Goal: Book appointment/travel/reservation

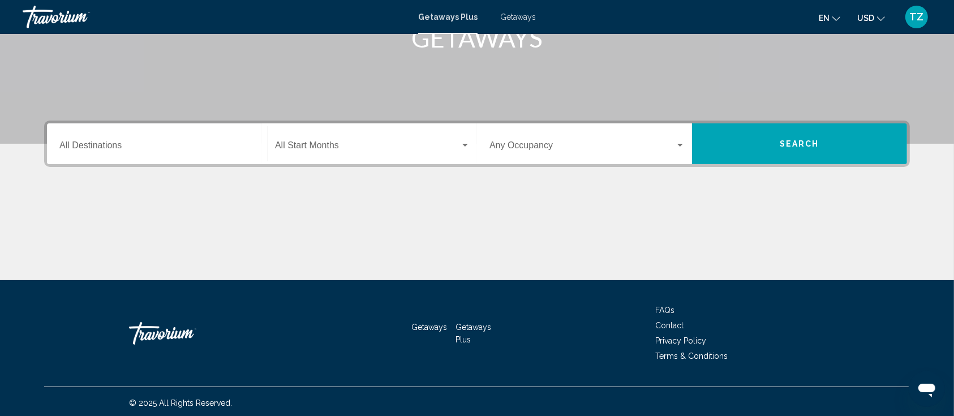
scroll to position [198, 0]
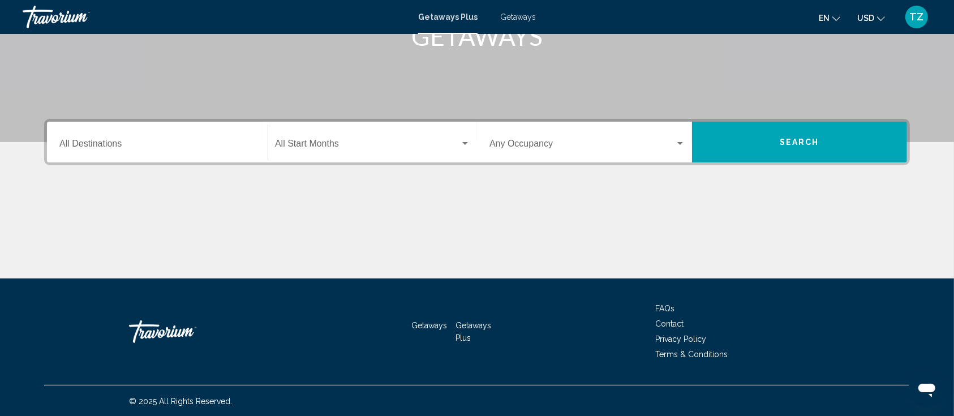
click at [145, 143] on input "Destination All Destinations" at bounding box center [157, 146] width 196 height 10
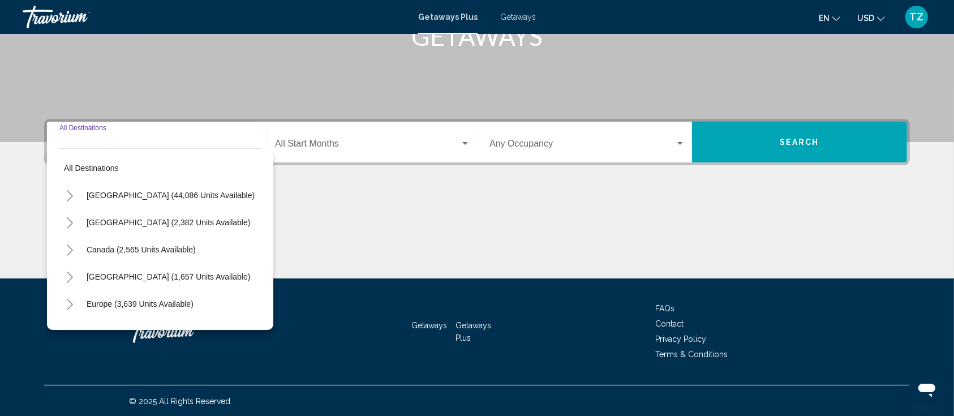
click at [71, 195] on icon "Toggle United States (44,086 units available)" at bounding box center [70, 195] width 8 height 11
click at [80, 272] on icon "Toggle California (2,632 units available)" at bounding box center [81, 277] width 8 height 11
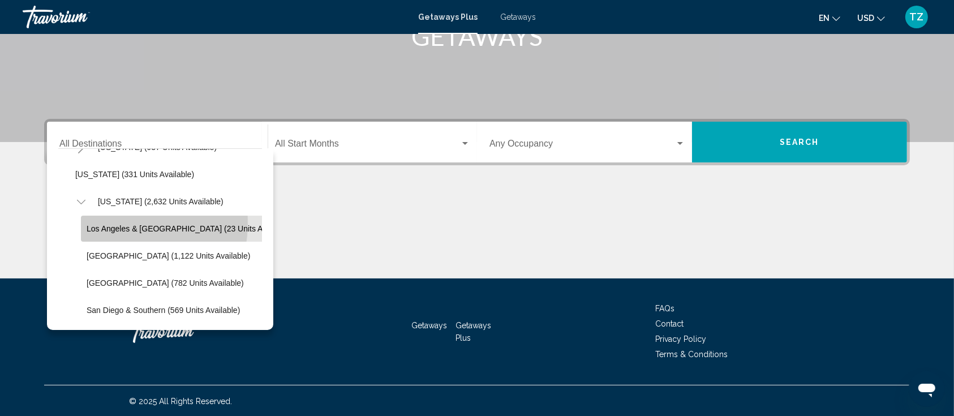
click at [118, 222] on button "Los Angeles & [GEOGRAPHIC_DATA] (23 units available)" at bounding box center [189, 229] width 217 height 26
type input "**********"
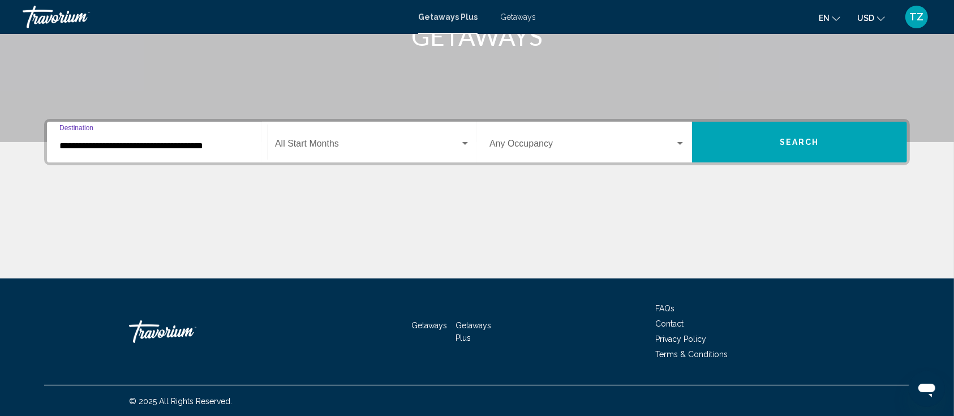
click at [399, 145] on span "Search widget" at bounding box center [367, 146] width 185 height 10
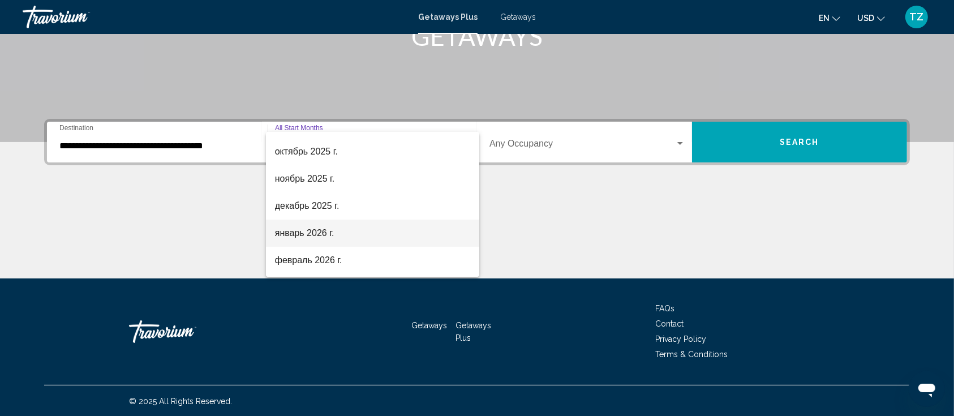
click at [321, 237] on span "январь 2026 г." at bounding box center [372, 233] width 195 height 27
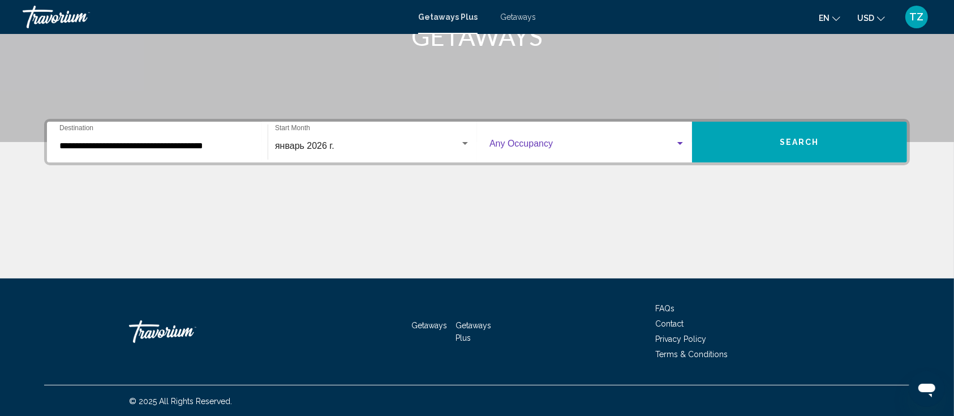
click at [562, 145] on span "Search widget" at bounding box center [583, 146] width 186 height 10
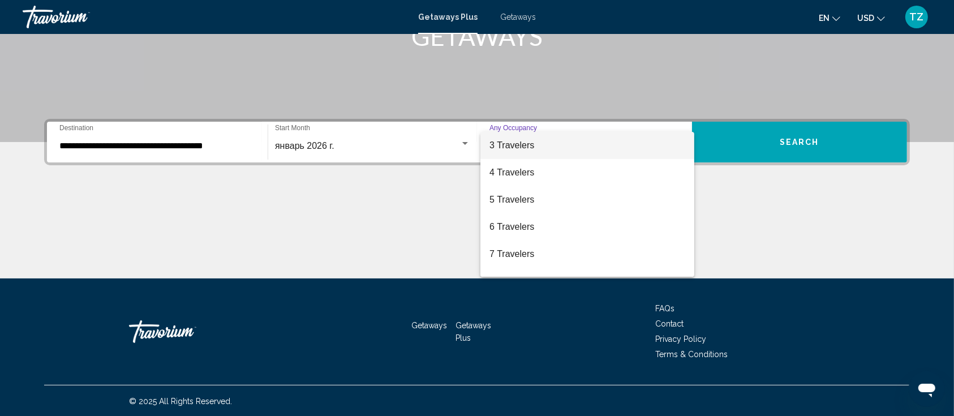
scroll to position [51, 0]
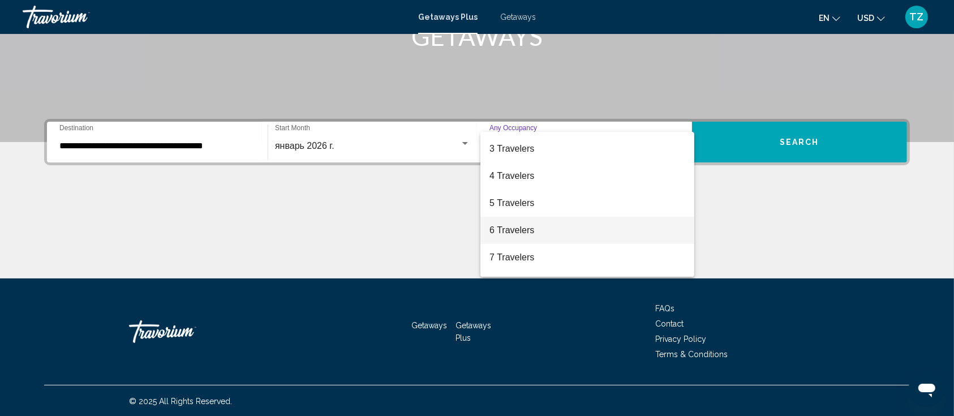
click at [521, 226] on span "6 Travelers" at bounding box center [588, 230] width 196 height 27
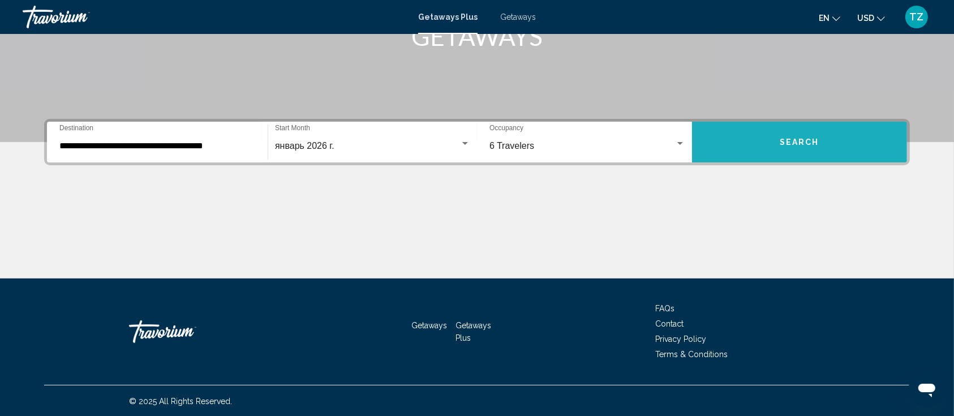
click at [802, 143] on span "Search" at bounding box center [800, 142] width 40 height 9
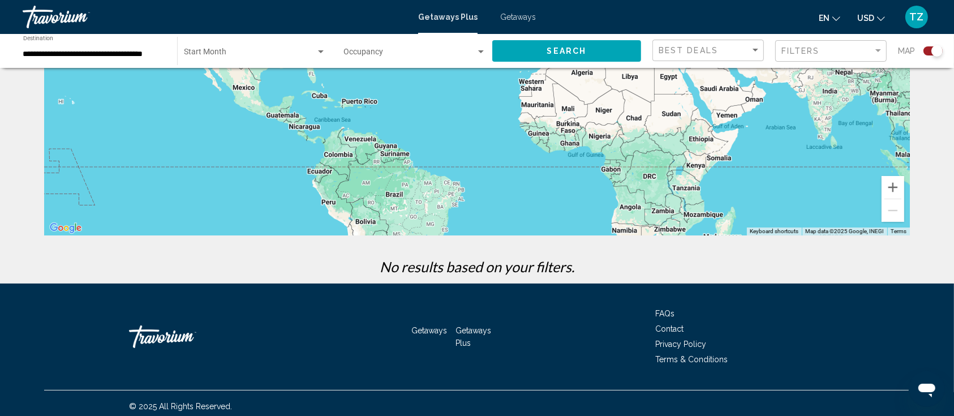
scroll to position [190, 0]
